Goal: Task Accomplishment & Management: Manage account settings

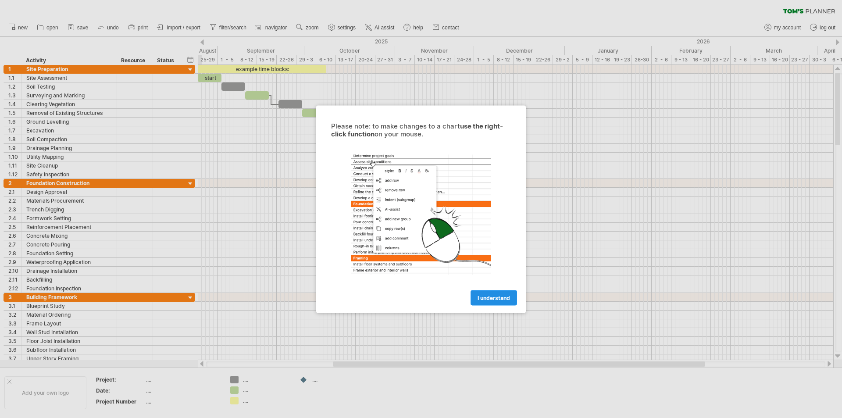
click at [491, 302] on link "I understand" at bounding box center [493, 297] width 46 height 15
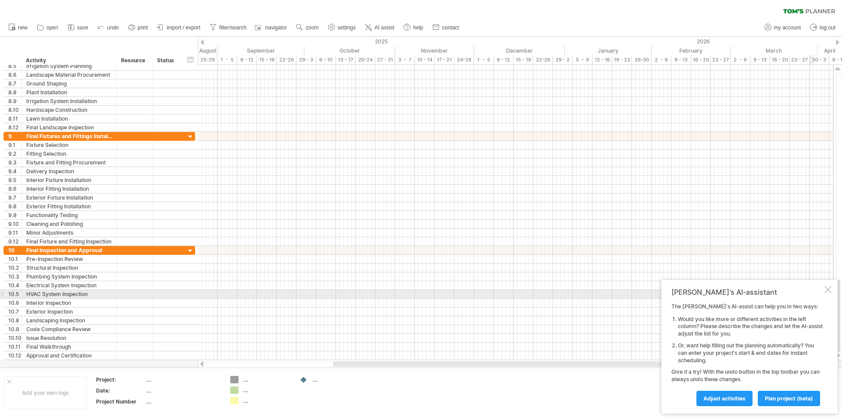
click at [831, 293] on div "[PERSON_NAME]'s AI-assistant The [PERSON_NAME]'s AI-assist can help you in two …" at bounding box center [749, 347] width 176 height 134
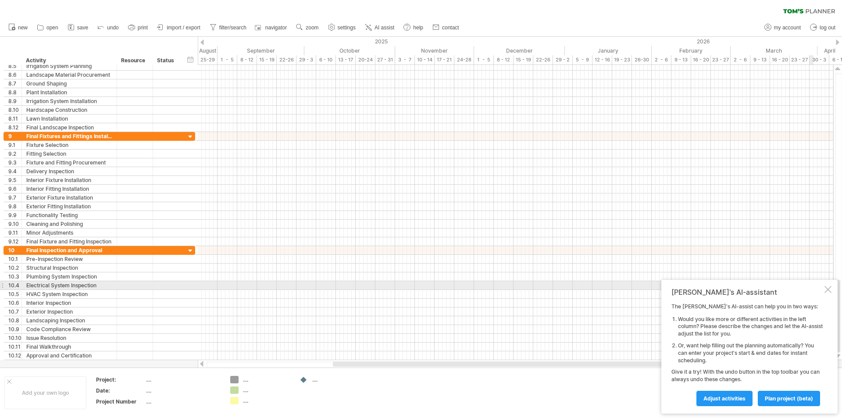
click at [830, 289] on div at bounding box center [827, 289] width 7 height 7
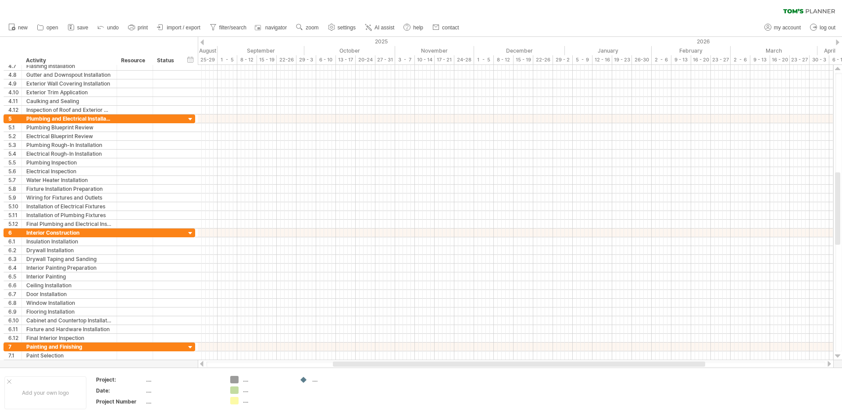
drag, startPoint x: 182, startPoint y: 24, endPoint x: 167, endPoint y: 11, distance: 19.3
click at [183, 23] on link "import / export" at bounding box center [179, 27] width 48 height 11
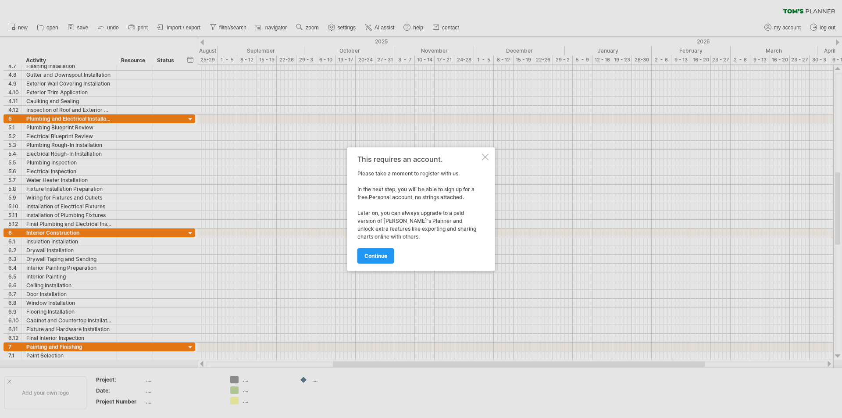
click at [482, 156] on div at bounding box center [485, 156] width 7 height 7
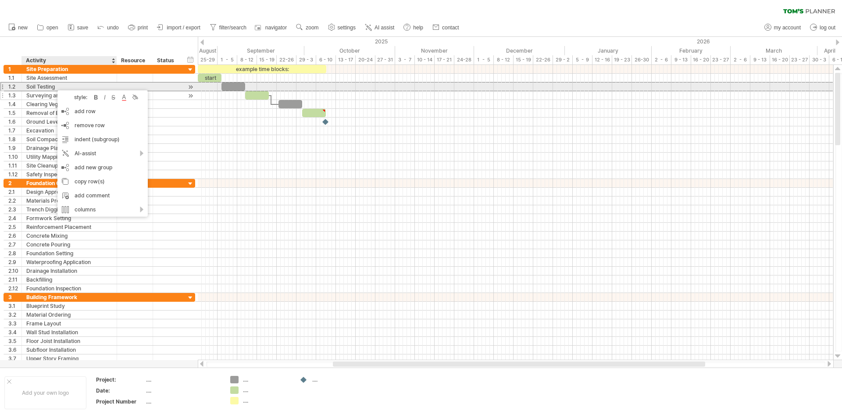
click at [45, 91] on div "Surveying and Marking" at bounding box center [69, 95] width 86 height 8
click at [46, 88] on div "Soil Testing" at bounding box center [69, 86] width 86 height 8
click at [46, 87] on input "**********" at bounding box center [69, 86] width 86 height 8
type input "*********"
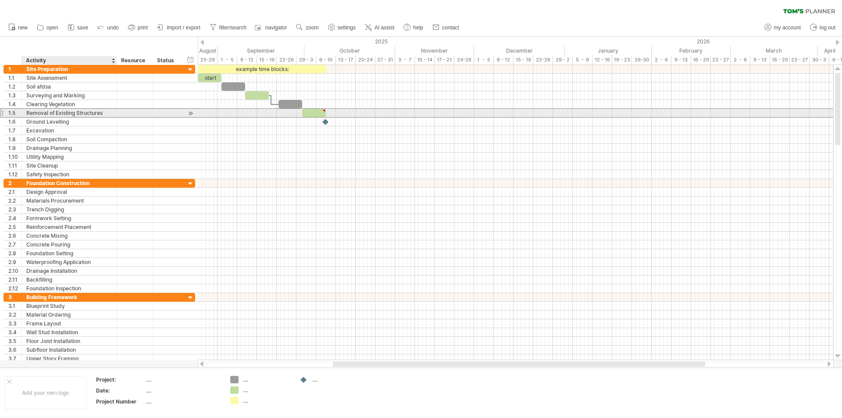
click at [65, 117] on div "Removal of Existing Structures" at bounding box center [69, 113] width 86 height 8
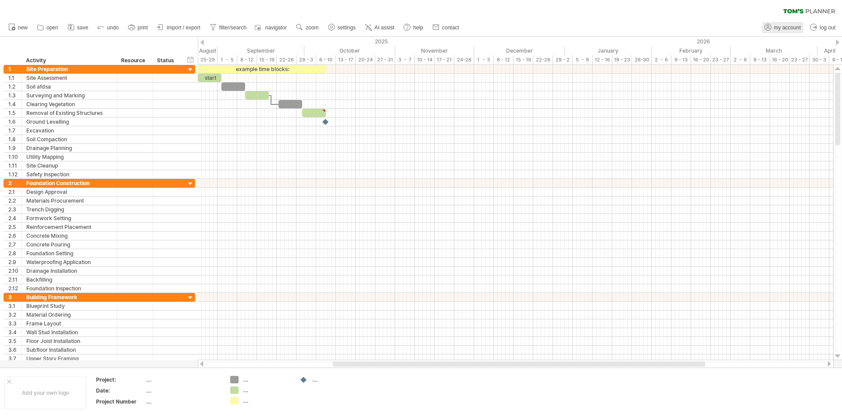
click at [793, 29] on span "my account" at bounding box center [787, 28] width 27 height 6
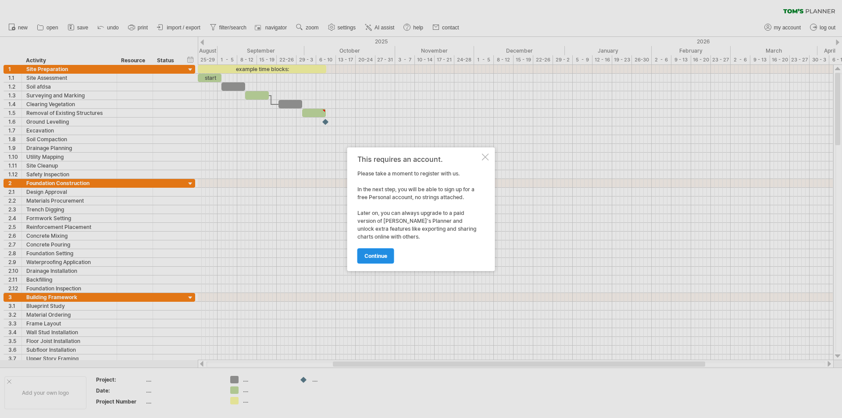
click at [381, 254] on span "continue" at bounding box center [375, 255] width 23 height 7
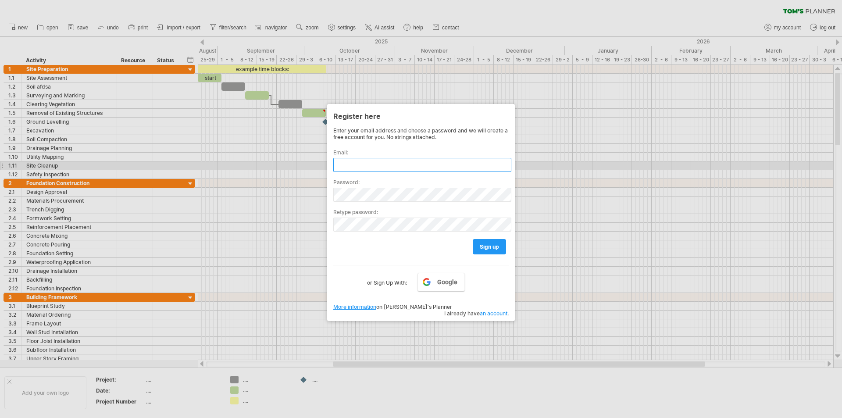
click at [372, 166] on input "text" at bounding box center [422, 165] width 178 height 14
type input "**********"
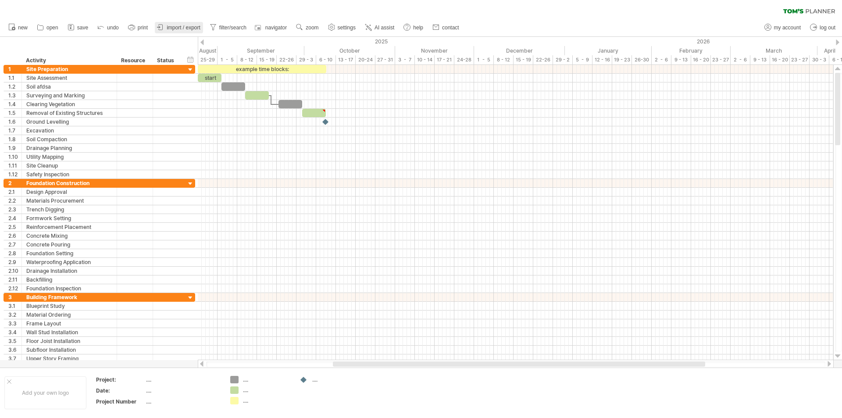
click at [191, 30] on span "import / export" at bounding box center [184, 28] width 34 height 6
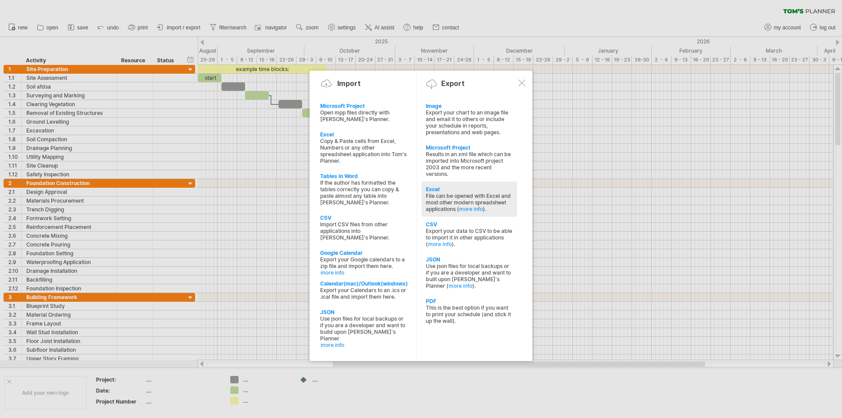
click at [498, 197] on div "File can be opened with Excel and most other modern spreadsheet applications ( …" at bounding box center [469, 202] width 87 height 20
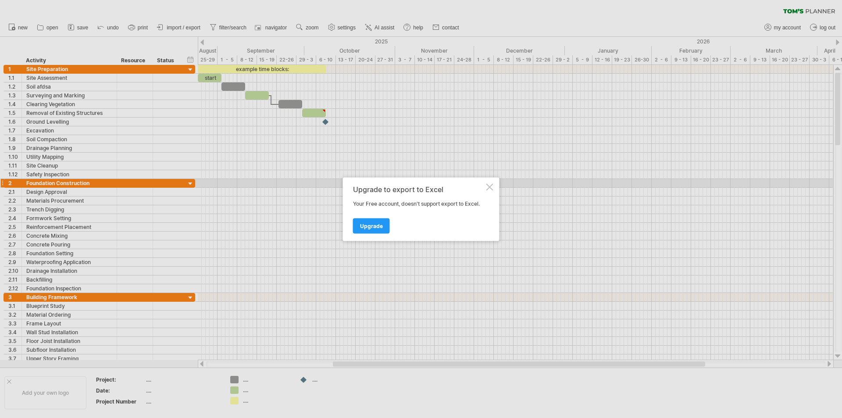
click at [483, 184] on div "Upgrade to export to Excel Your Free account, doesn't support export to Excel. …" at bounding box center [421, 209] width 156 height 64
click at [487, 187] on div at bounding box center [489, 186] width 7 height 7
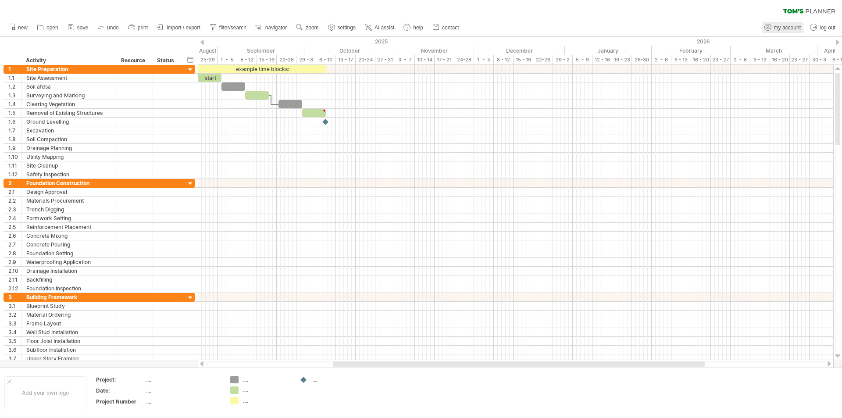
click at [786, 26] on span "my account" at bounding box center [787, 28] width 27 height 6
type input "**********"
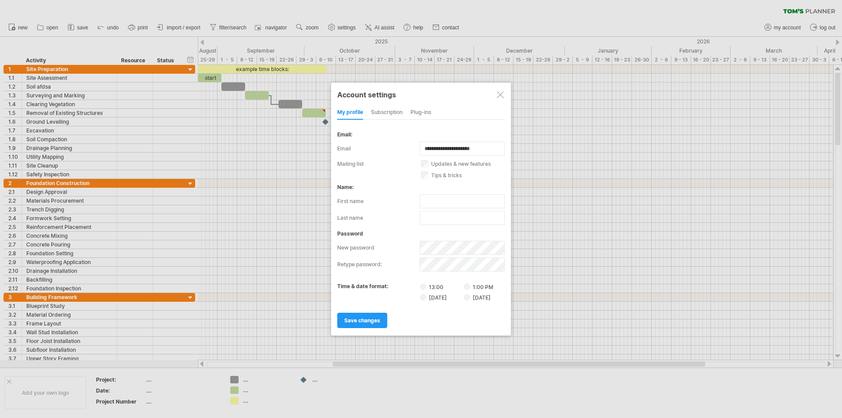
click at [503, 92] on div at bounding box center [500, 94] width 7 height 7
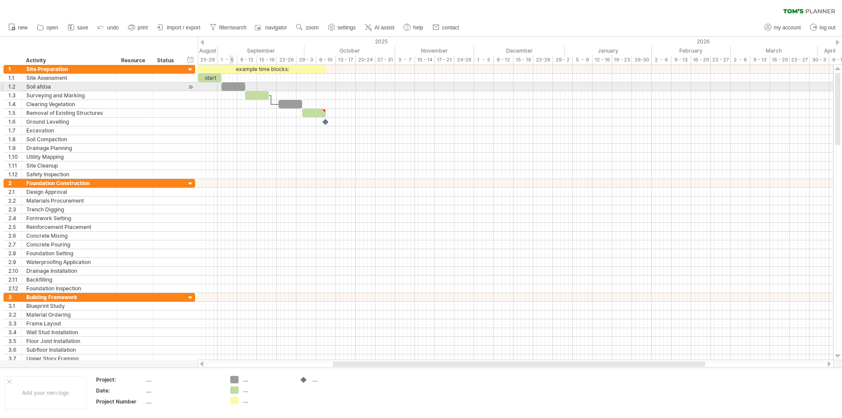
click at [230, 88] on div at bounding box center [233, 86] width 24 height 8
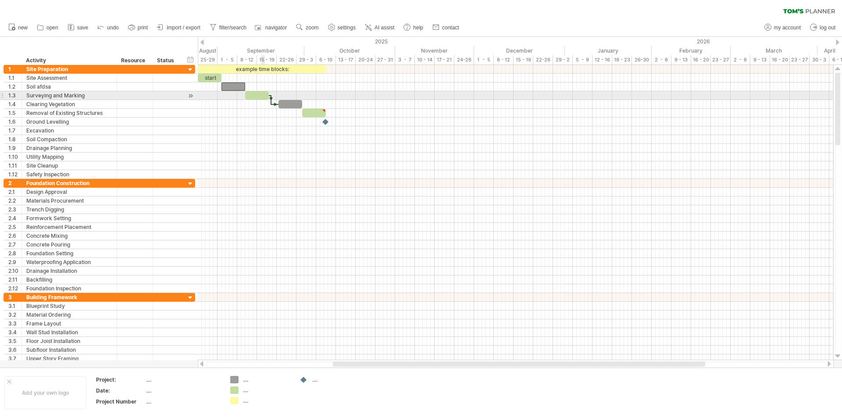
click at [264, 97] on div at bounding box center [257, 95] width 24 height 8
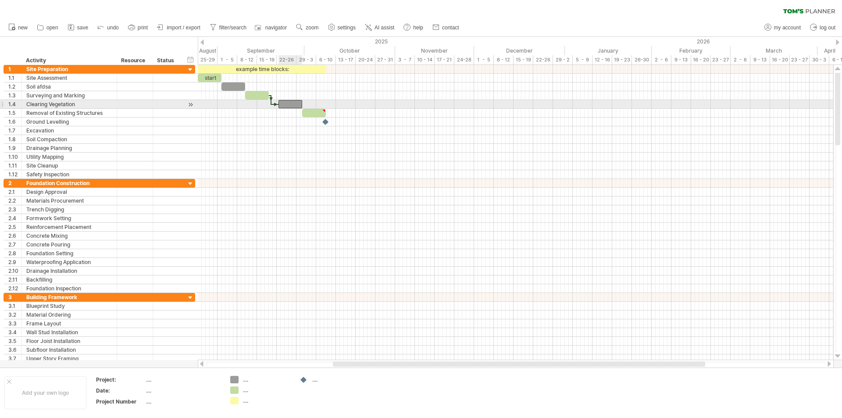
drag, startPoint x: 284, startPoint y: 106, endPoint x: 325, endPoint y: 112, distance: 41.2
click at [285, 106] on div at bounding box center [290, 104] width 24 height 8
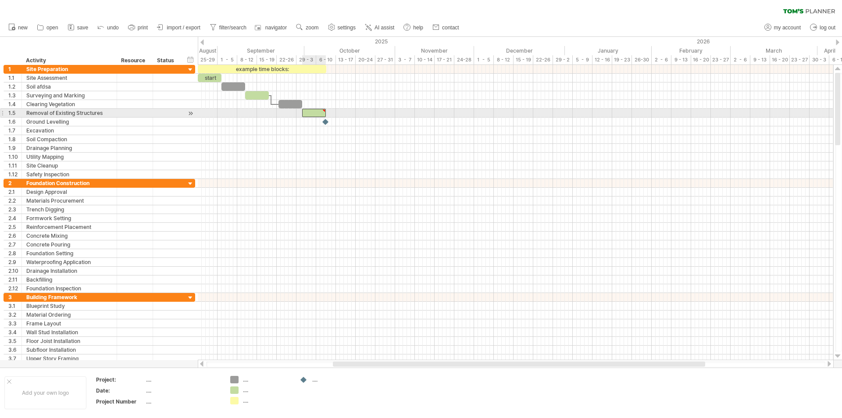
click at [320, 116] on div at bounding box center [314, 113] width 24 height 8
